Goal: Book appointment/travel/reservation

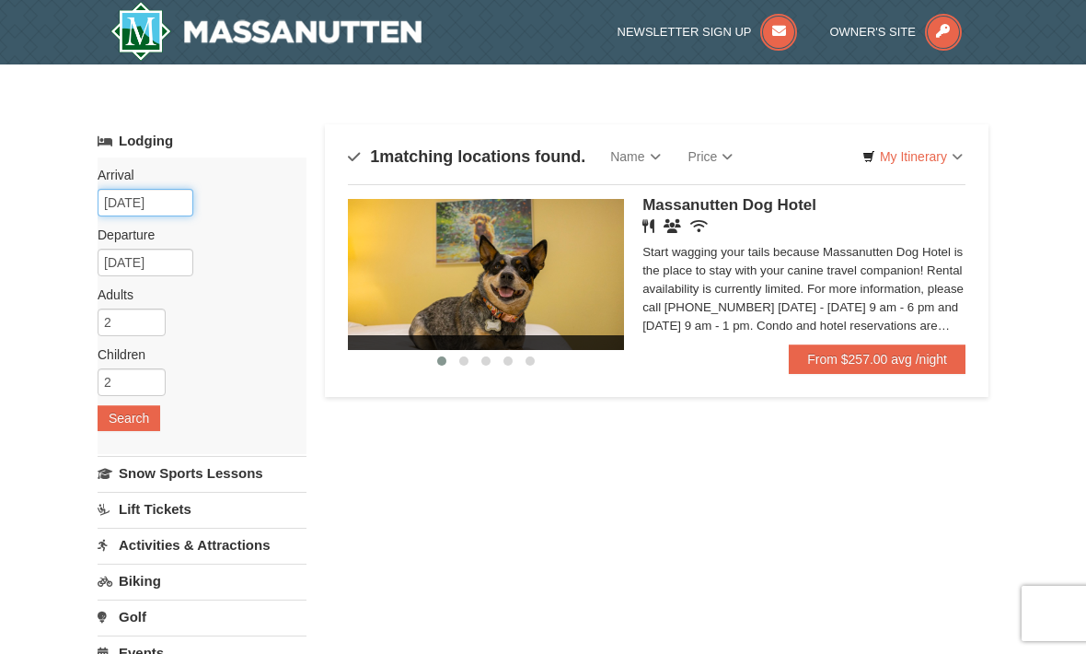
click at [115, 203] on input "10/11/2025" at bounding box center [146, 203] width 96 height 28
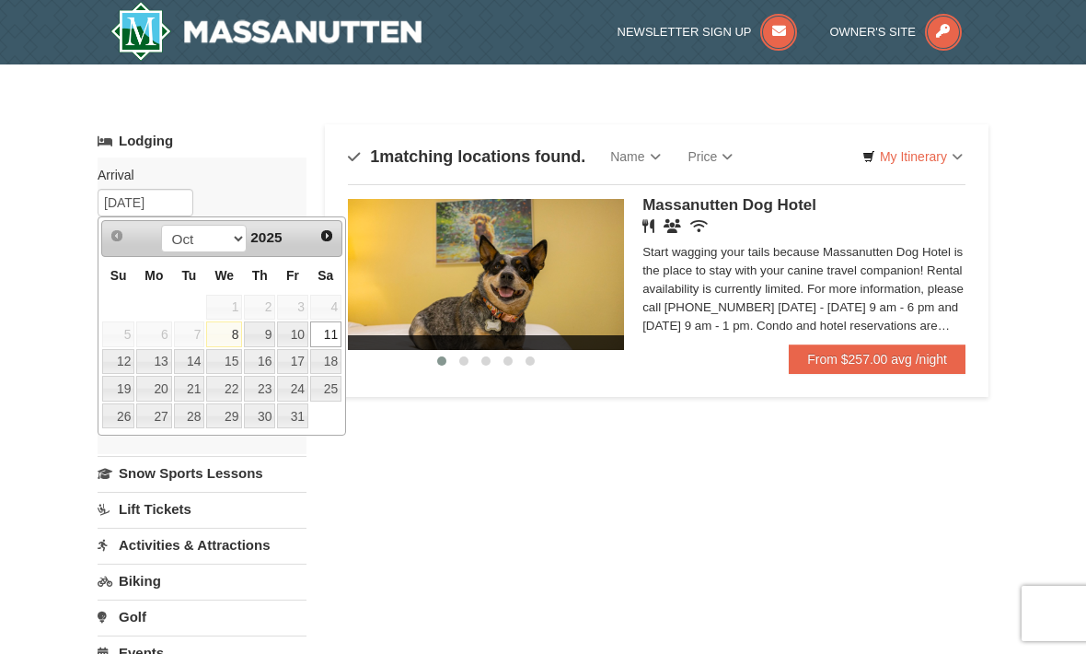
click at [320, 369] on link "18" at bounding box center [325, 362] width 31 height 26
type input "10/18/2025"
type input "10/19/2025"
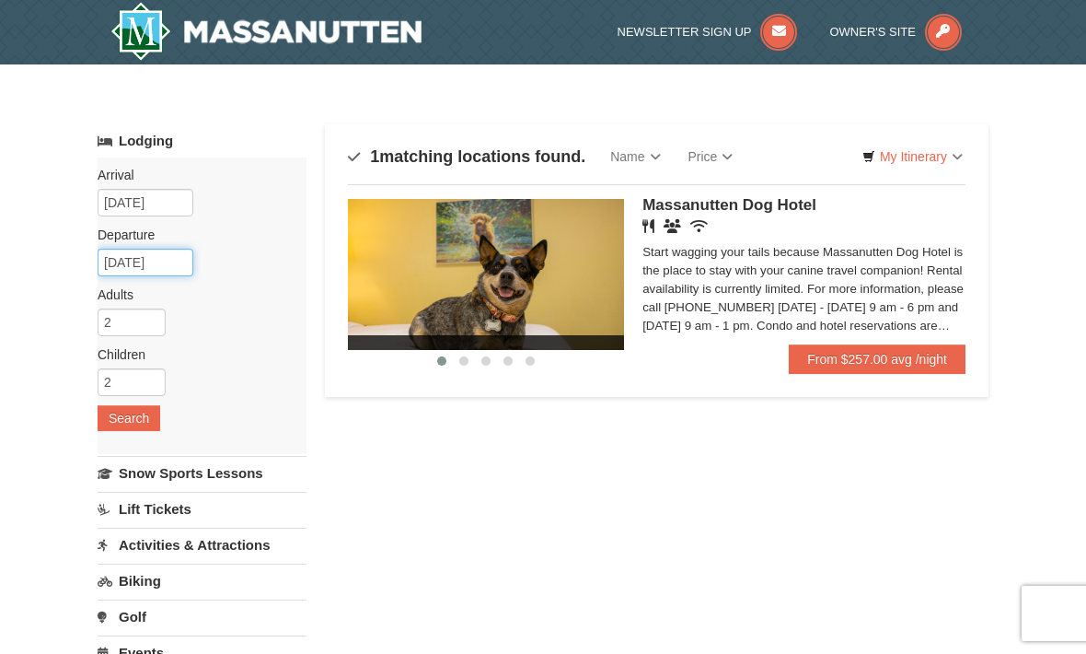
click at [117, 268] on input "10/19/2025" at bounding box center [146, 263] width 96 height 28
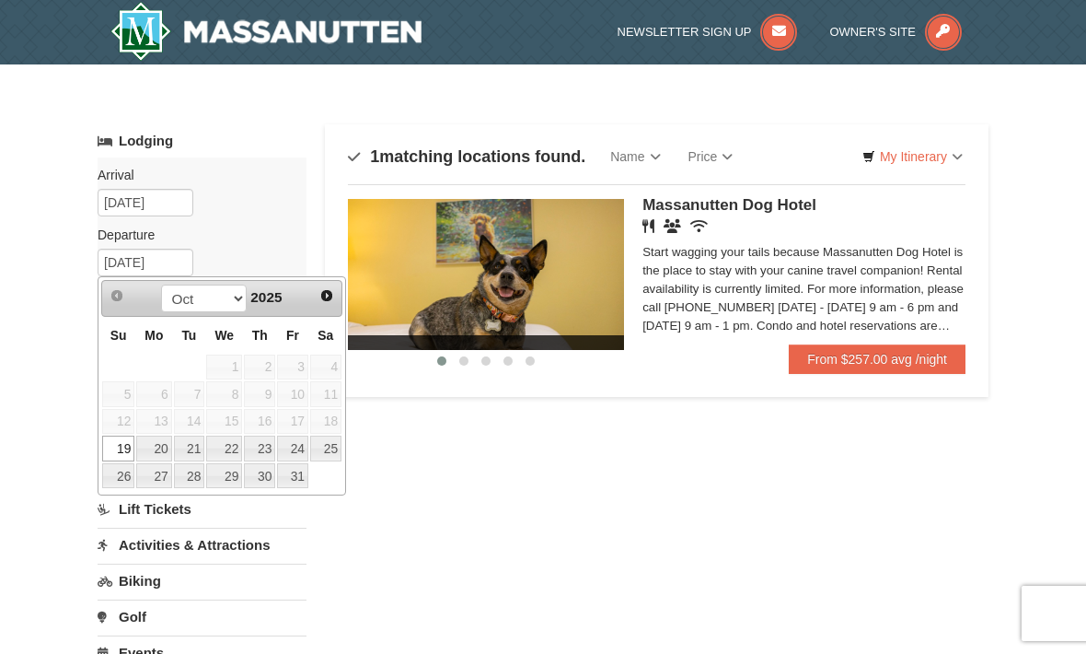
click at [23, 281] on div "× Categories Map List Filter My Itinerary Questions? 1-540-289-9441 Lodging Arr…" at bounding box center [543, 606] width 1086 height 1085
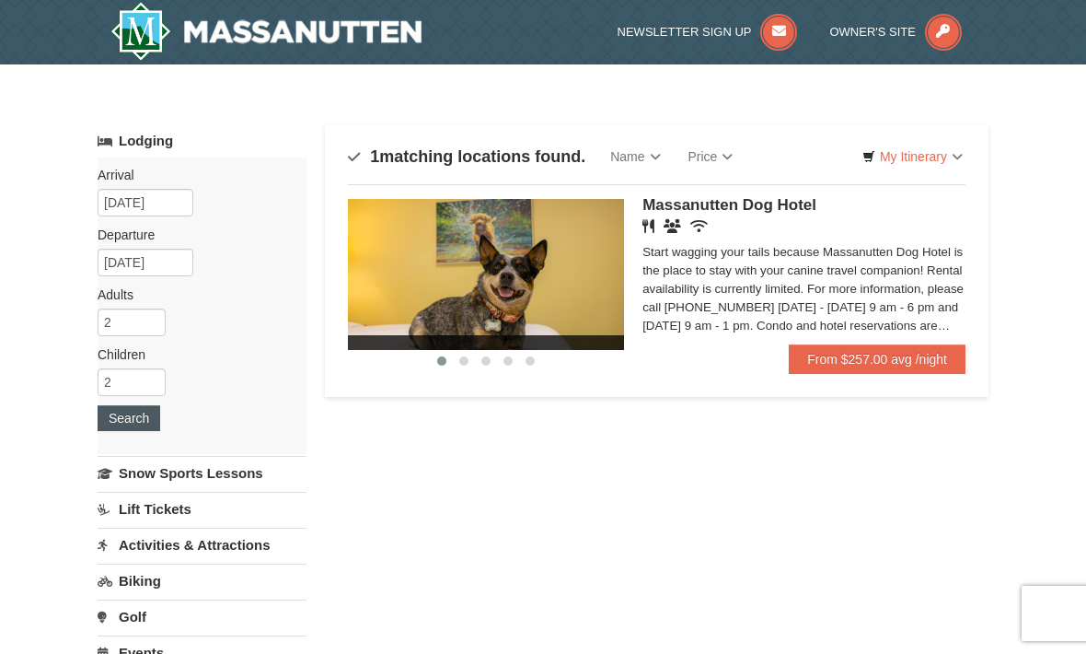
click at [118, 408] on button "Search" at bounding box center [129, 418] width 63 height 26
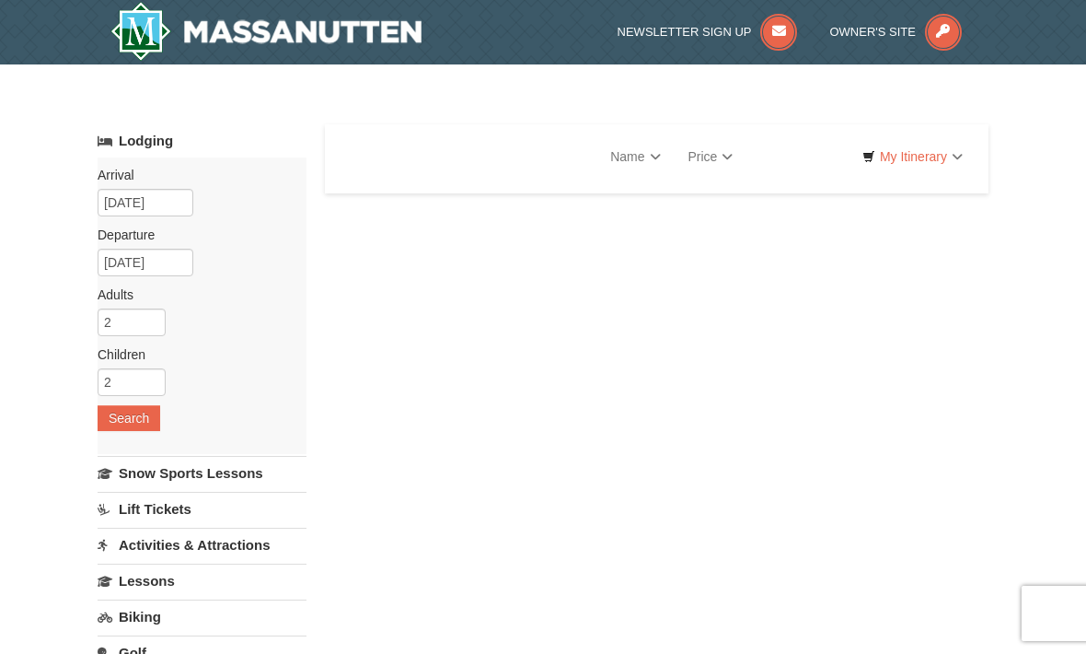
select select "10"
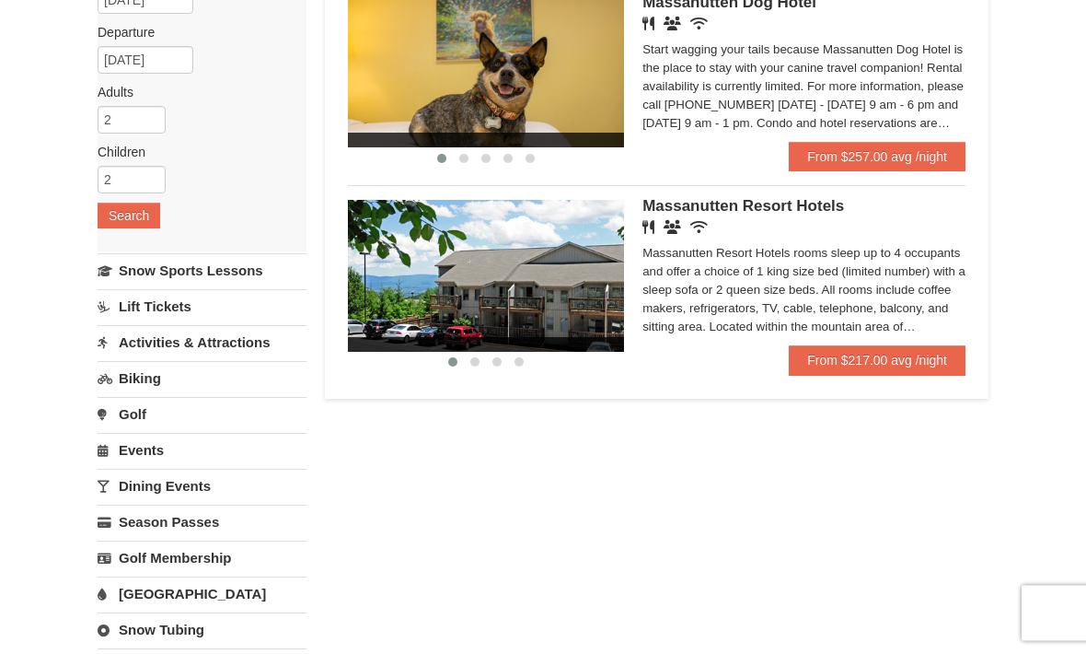
scroll to position [207, 0]
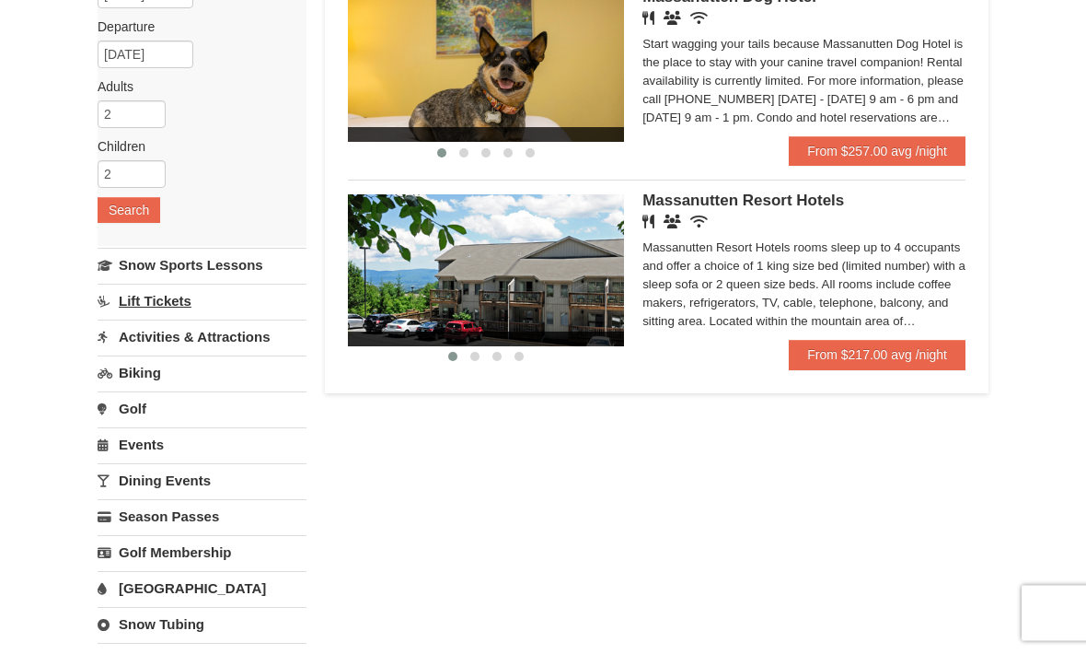
click at [125, 300] on link "Lift Tickets" at bounding box center [202, 301] width 209 height 34
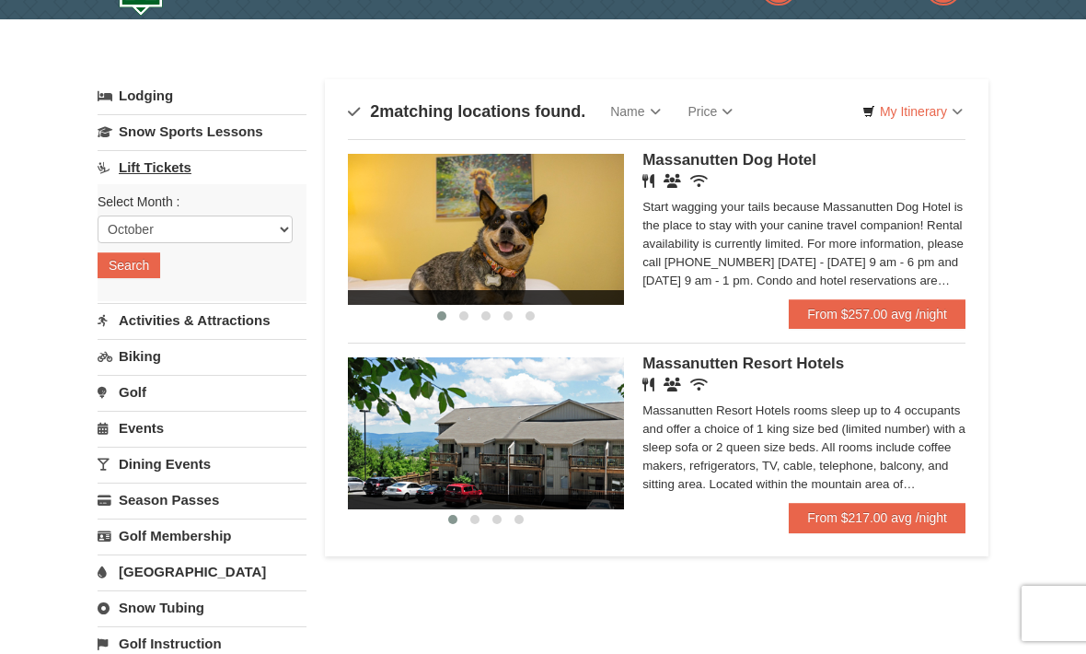
scroll to position [44, 0]
click at [115, 257] on button "Search" at bounding box center [129, 266] width 63 height 26
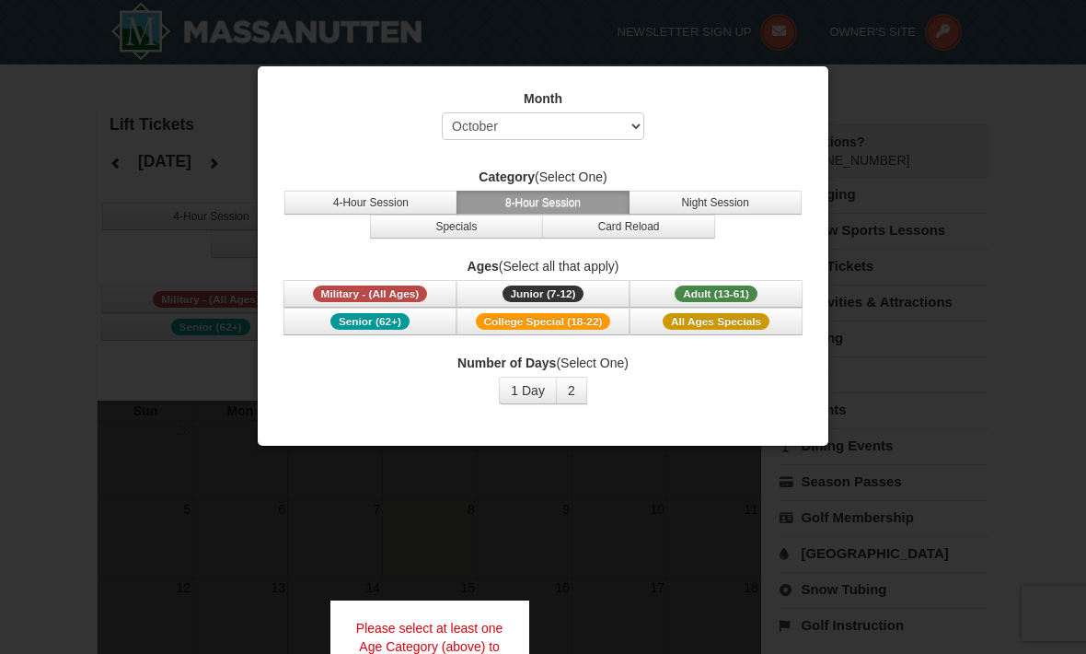
select select "10"
click at [233, 112] on div at bounding box center [543, 327] width 1086 height 654
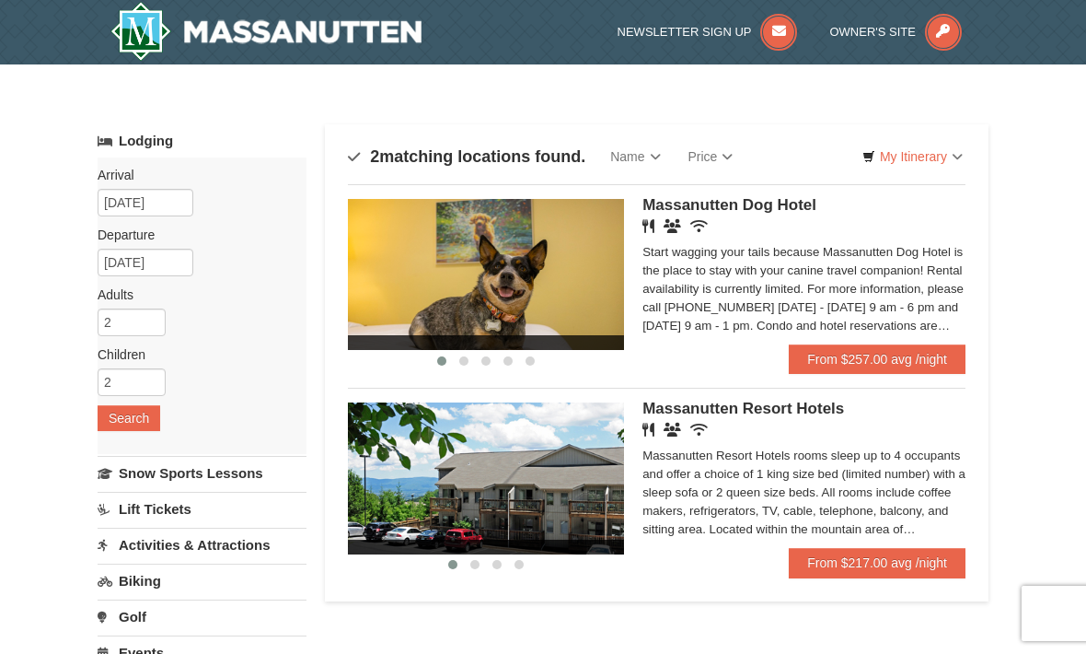
click at [193, 29] on img at bounding box center [265, 31] width 311 height 59
